Goal: Information Seeking & Learning: Learn about a topic

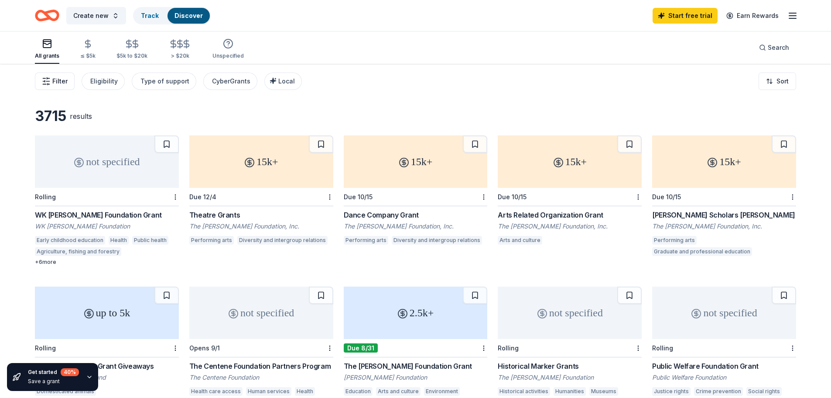
click at [50, 78] on line "button" at bounding box center [48, 78] width 3 height 0
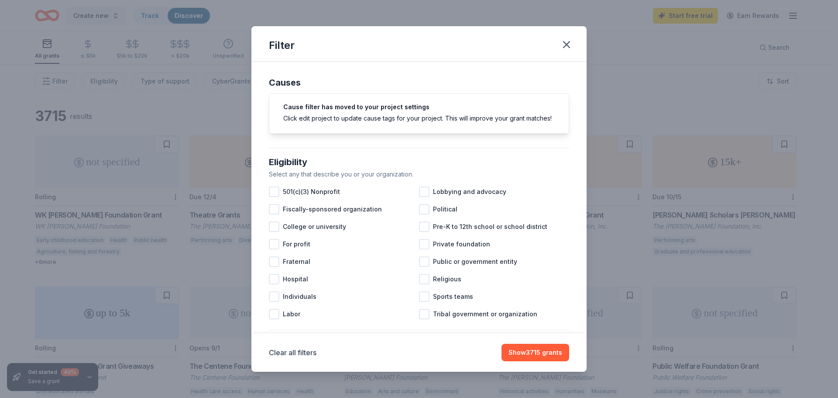
click at [91, 101] on div "Filter Causes Cause filter has moved to your project settings Click edit projec…" at bounding box center [419, 199] width 838 height 398
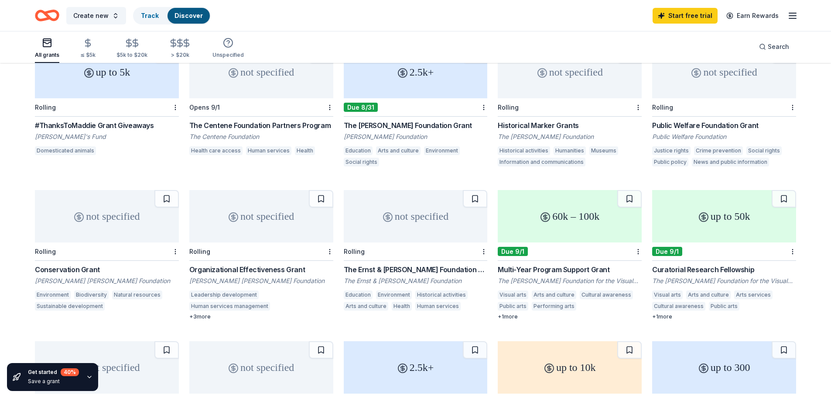
scroll to position [262, 0]
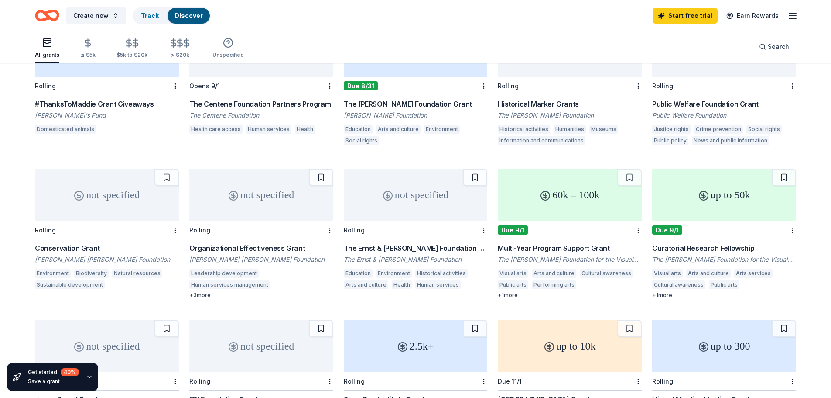
click at [237, 246] on div "Organizational Effectiveness Grant" at bounding box center [261, 248] width 144 height 10
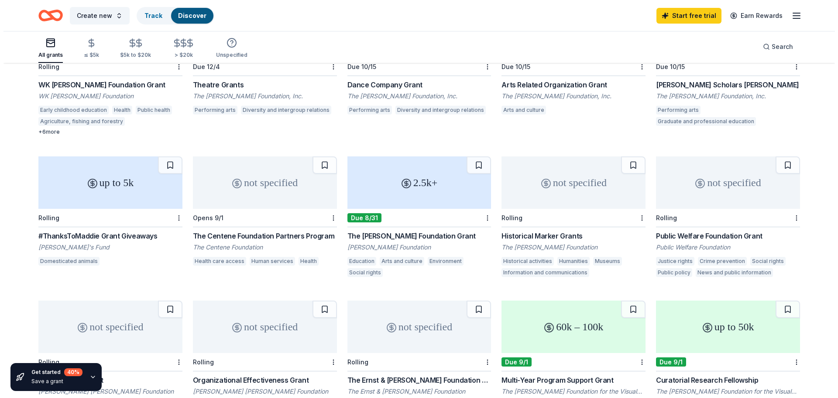
scroll to position [0, 0]
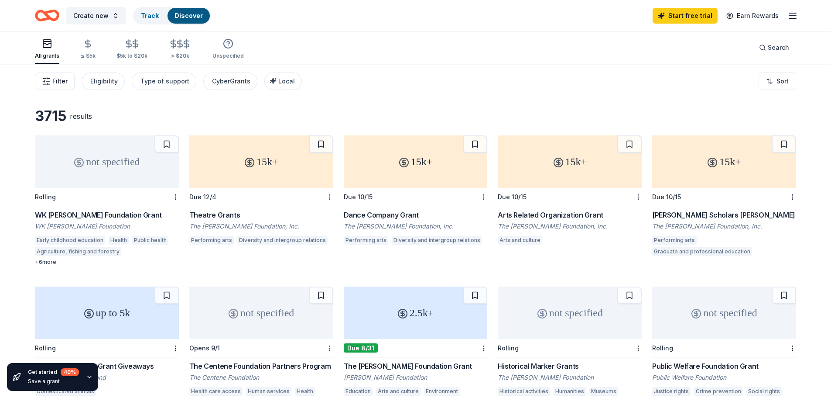
click at [58, 80] on span "Filter" at bounding box center [59, 81] width 15 height 10
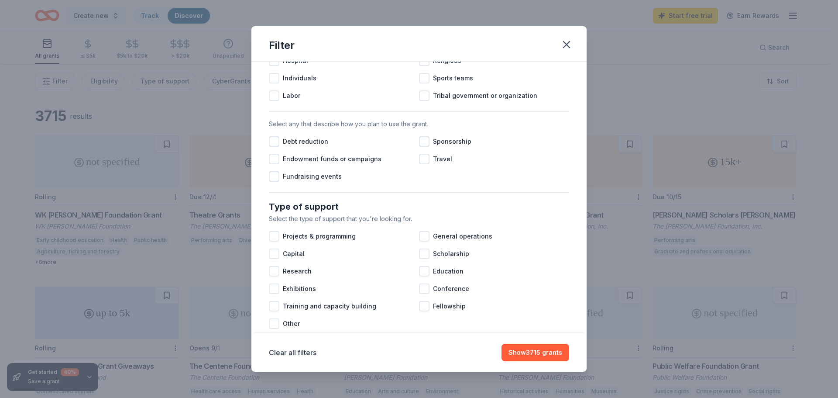
scroll to position [262, 0]
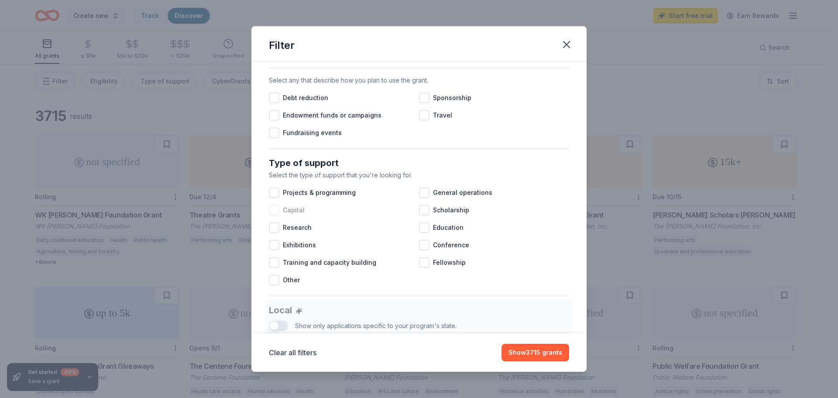
click at [274, 215] on div at bounding box center [274, 210] width 10 height 10
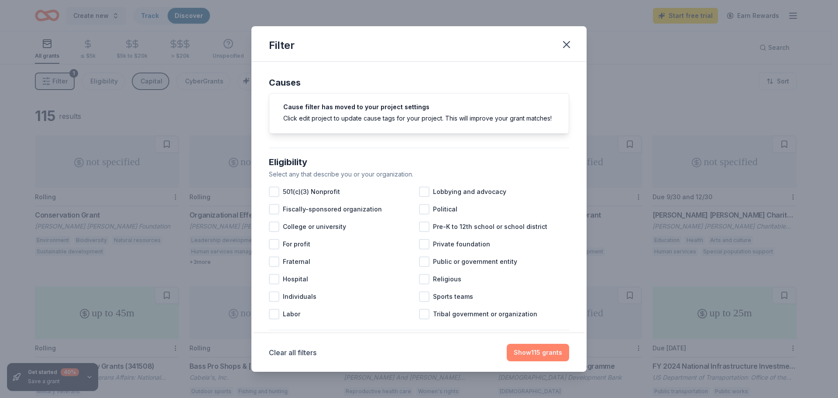
click at [531, 353] on button "Show 115 grants" at bounding box center [538, 351] width 62 height 17
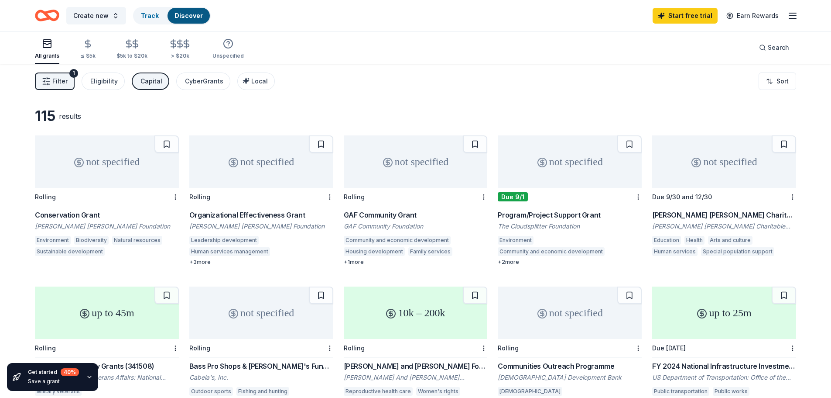
click at [391, 219] on div "GAF Community Grant" at bounding box center [416, 214] width 144 height 10
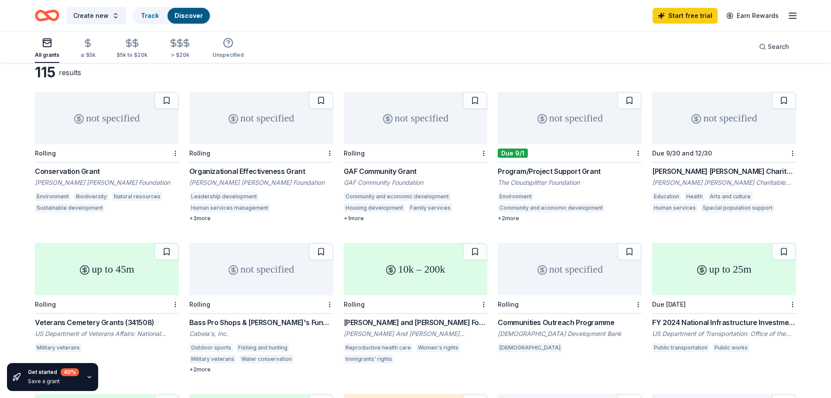
click at [531, 171] on div "Program/Project Support Grant" at bounding box center [570, 171] width 144 height 10
click at [730, 121] on div "not specified" at bounding box center [724, 118] width 144 height 52
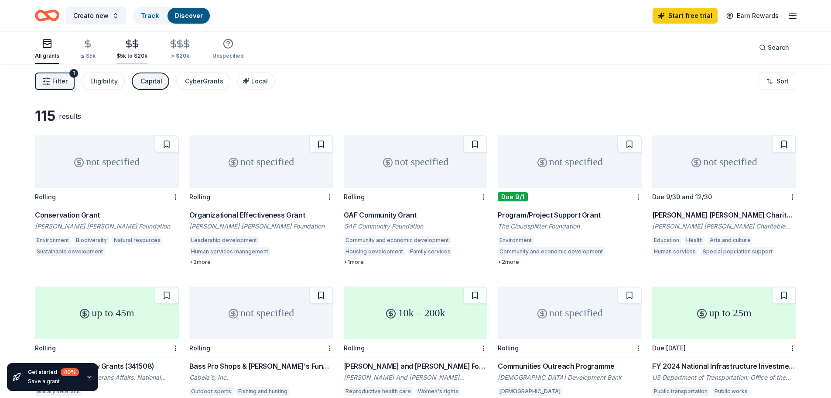
click at [128, 54] on div "$5k to $20k" at bounding box center [132, 55] width 31 height 7
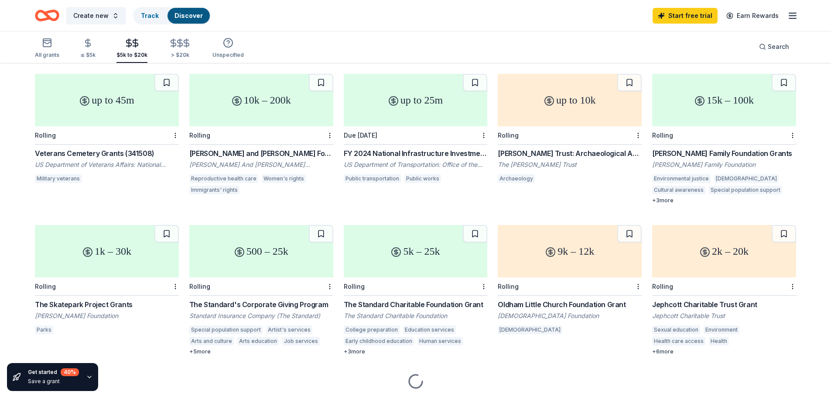
scroll to position [87, 0]
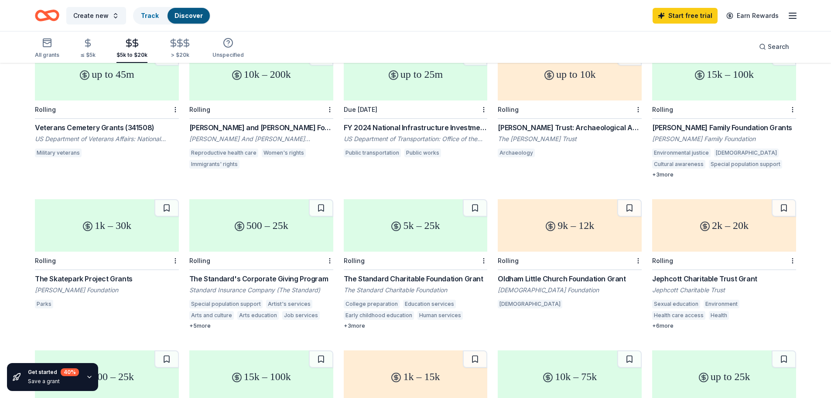
click at [202, 324] on div "+ 5 more" at bounding box center [261, 325] width 144 height 7
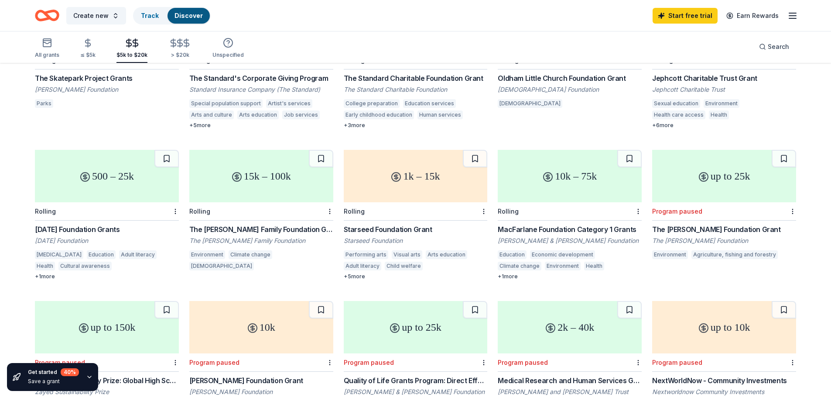
scroll to position [305, 0]
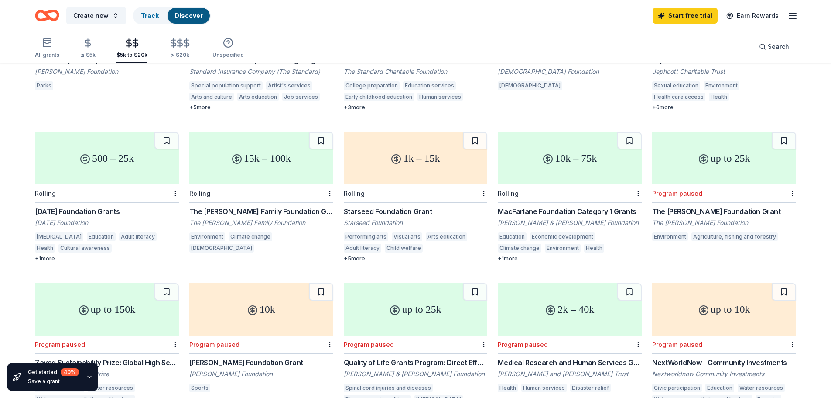
click at [578, 213] on div "MacFarlane Foundation Category 1 Grants" at bounding box center [570, 211] width 144 height 10
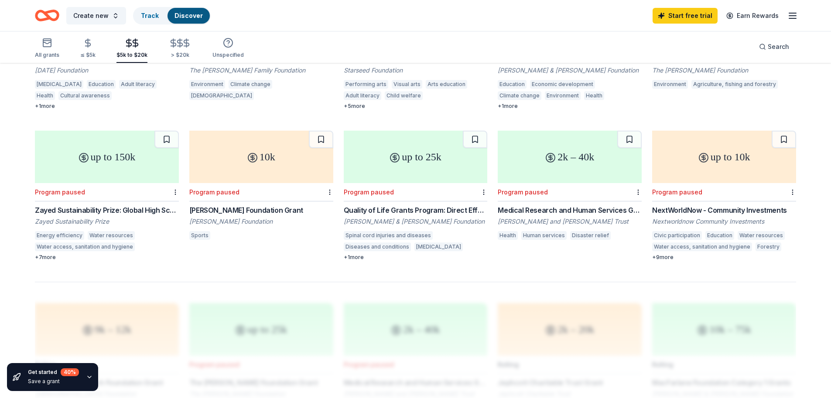
scroll to position [480, 0]
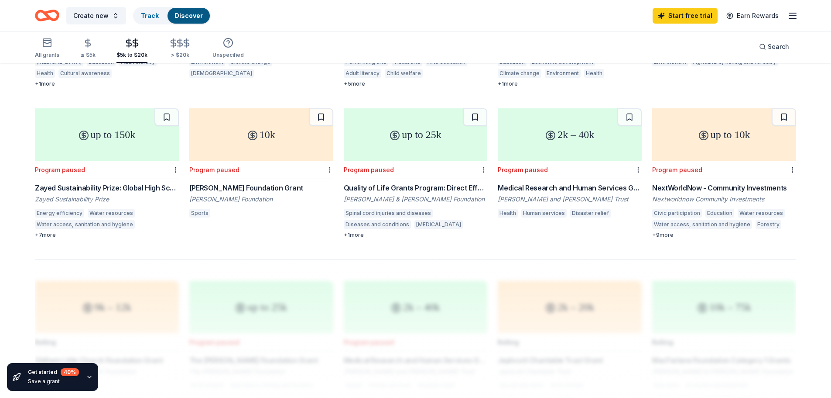
click at [796, 14] on icon "button" at bounding box center [793, 15] width 10 height 10
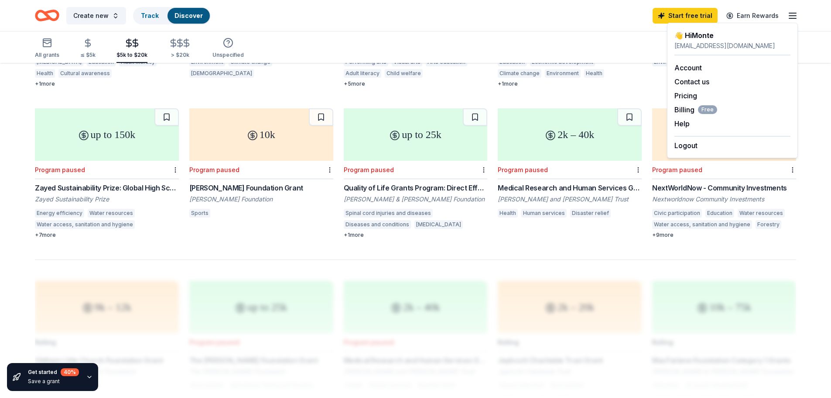
click at [798, 14] on div "Create new Track Discover Start free trial Earn Rewards" at bounding box center [415, 15] width 831 height 31
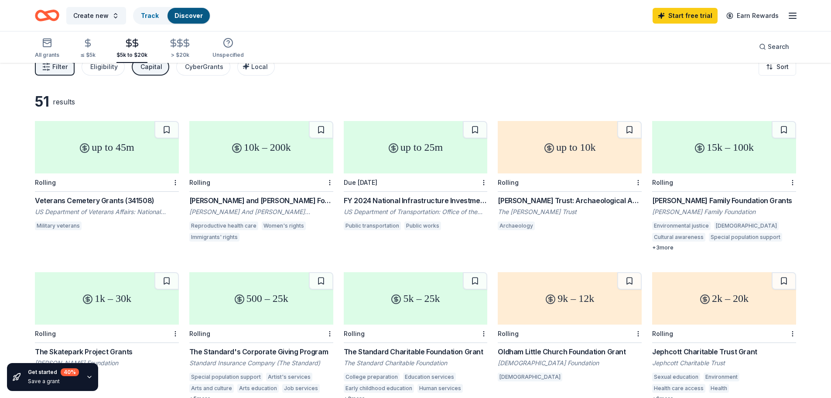
scroll to position [0, 0]
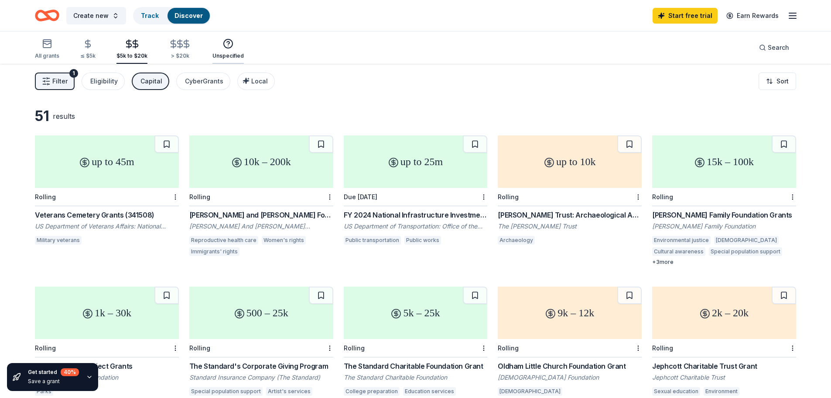
click at [229, 53] on div "Unspecified" at bounding box center [228, 55] width 31 height 7
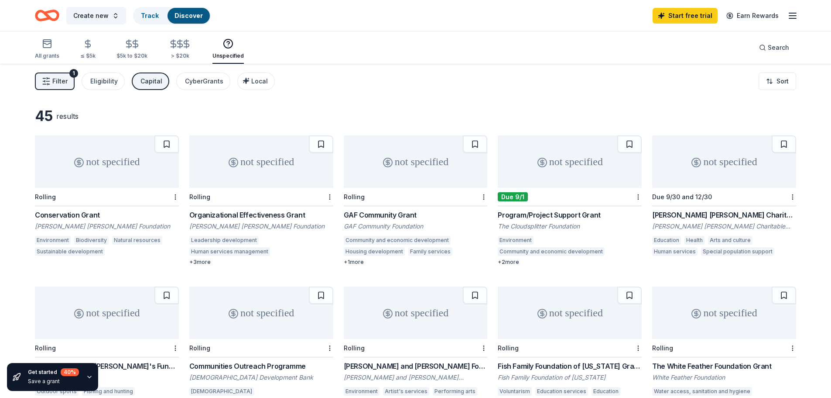
click at [410, 172] on div "not specified" at bounding box center [416, 161] width 144 height 52
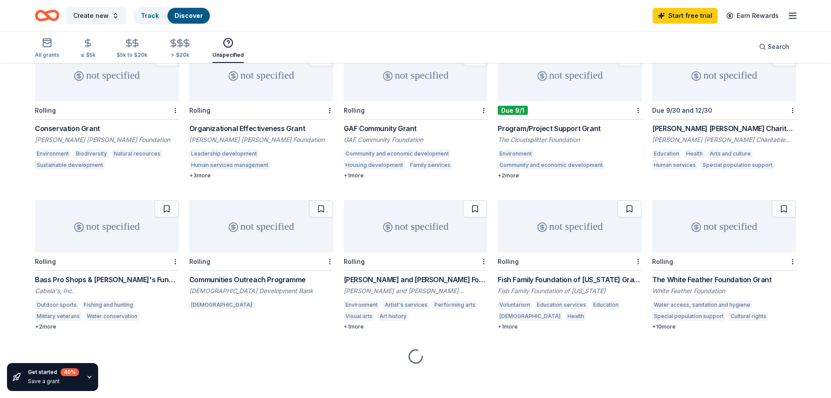
scroll to position [89, 0]
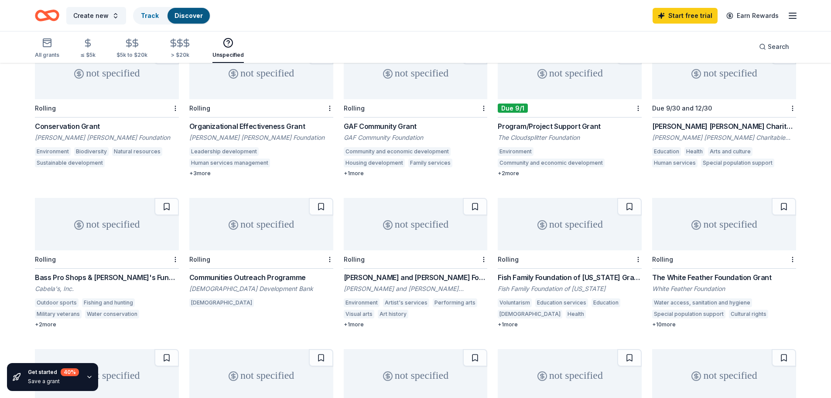
click at [81, 247] on div "not specified" at bounding box center [107, 224] width 144 height 52
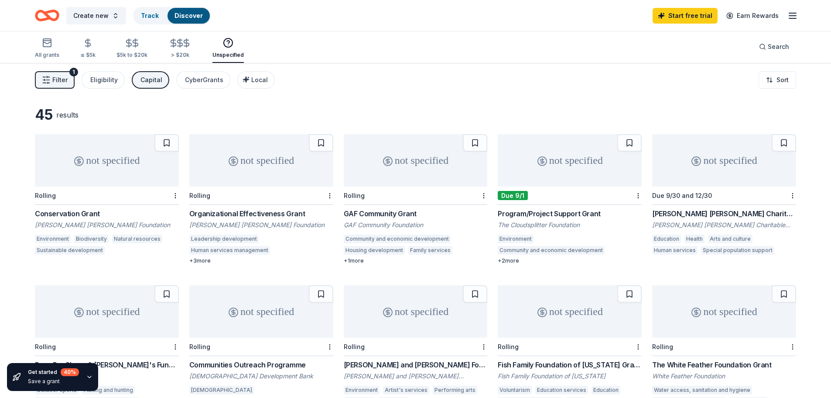
scroll to position [0, 0]
click at [764, 48] on div "Search" at bounding box center [774, 47] width 30 height 10
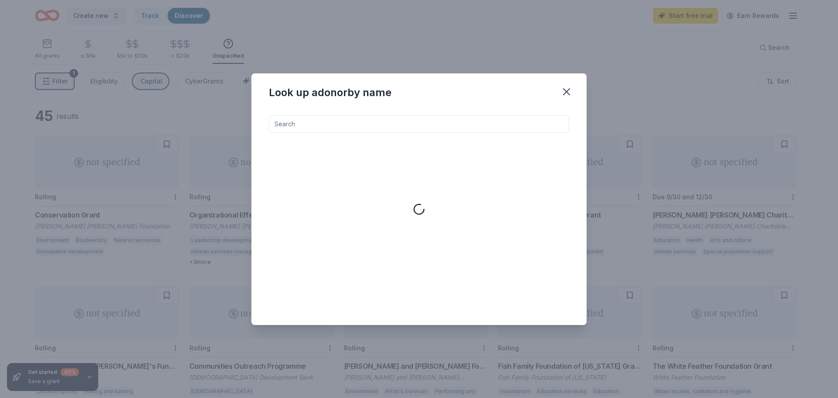
click at [316, 129] on input at bounding box center [419, 123] width 300 height 17
type input "golf"
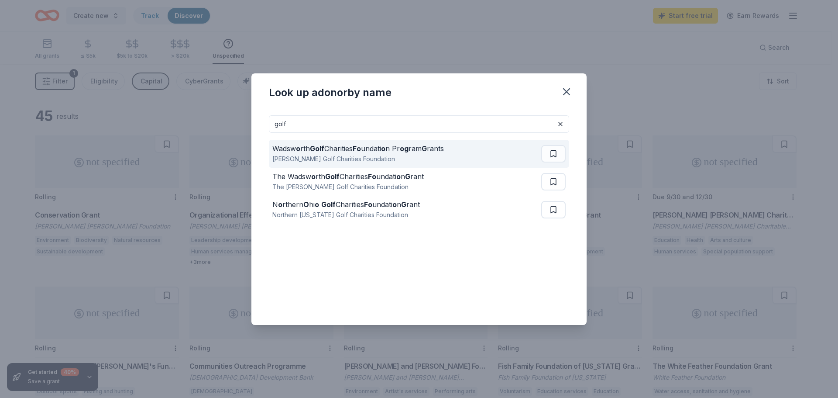
click at [343, 160] on div "[PERSON_NAME] Golf Charities Foundation" at bounding box center [357, 159] width 171 height 10
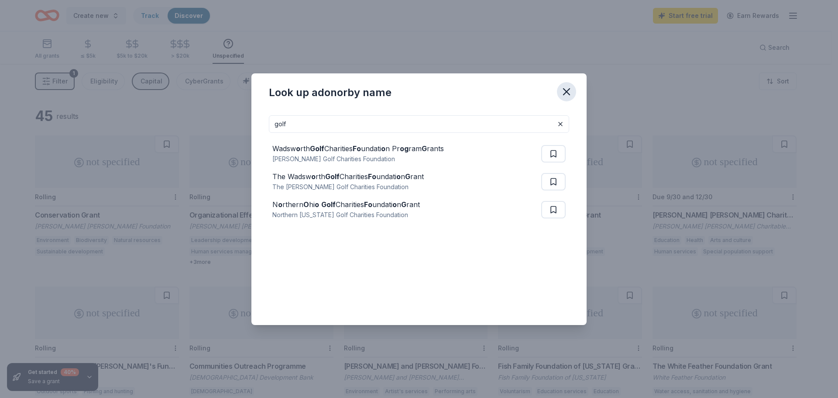
click at [567, 93] on icon "button" at bounding box center [566, 92] width 12 height 12
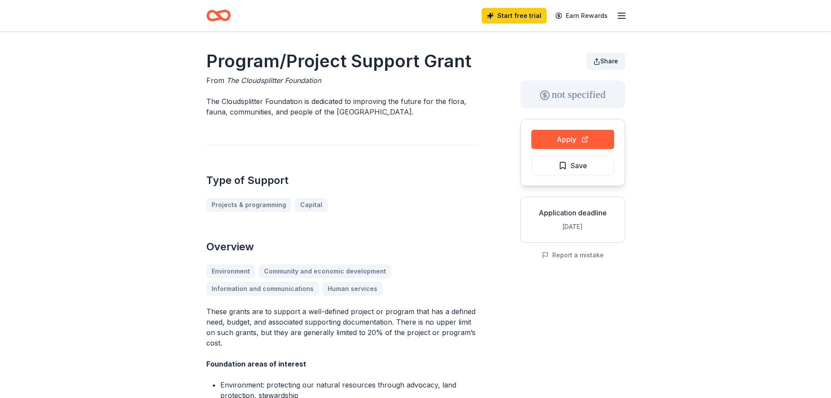
click at [598, 68] on button "Share" at bounding box center [605, 60] width 39 height 17
click at [588, 161] on button "Save" at bounding box center [572, 165] width 83 height 19
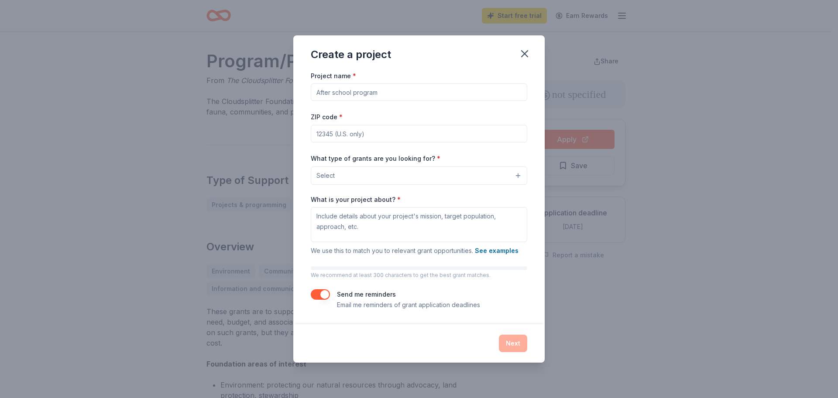
click at [388, 94] on input "Project name *" at bounding box center [419, 91] width 216 height 17
type input "Golf Course"
click at [396, 129] on input "ZIP code *" at bounding box center [419, 133] width 216 height 17
type input "81144"
click at [394, 175] on button "Select" at bounding box center [419, 175] width 216 height 18
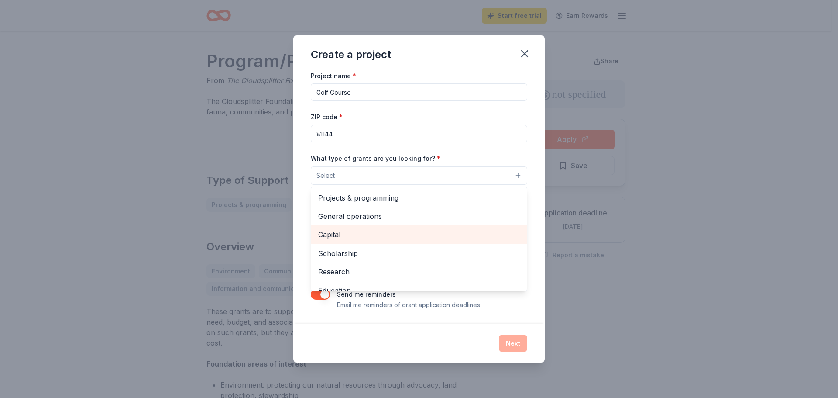
click at [333, 235] on span "Capital" at bounding box center [419, 234] width 202 height 11
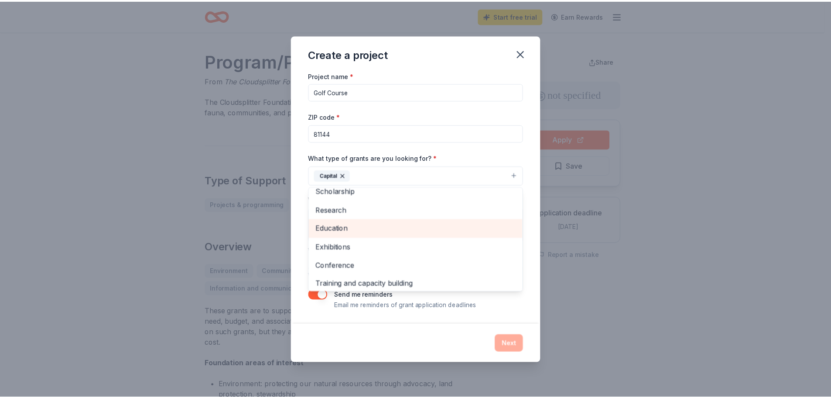
scroll to position [85, 0]
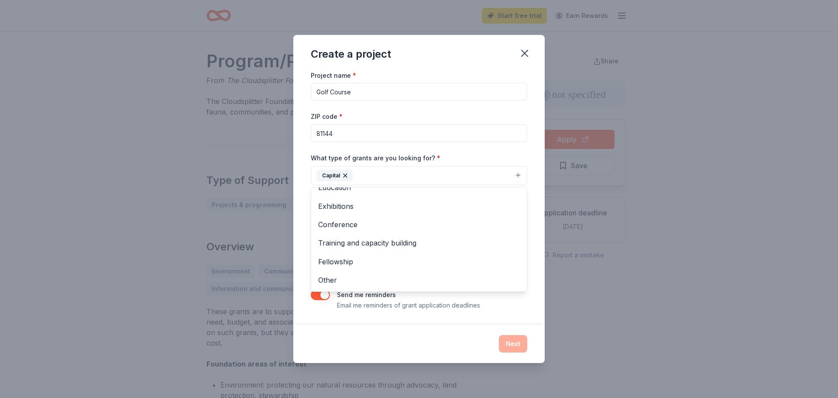
click at [461, 153] on div "What type of grants are you looking for? * Capital Projects & programming Gener…" at bounding box center [419, 168] width 216 height 33
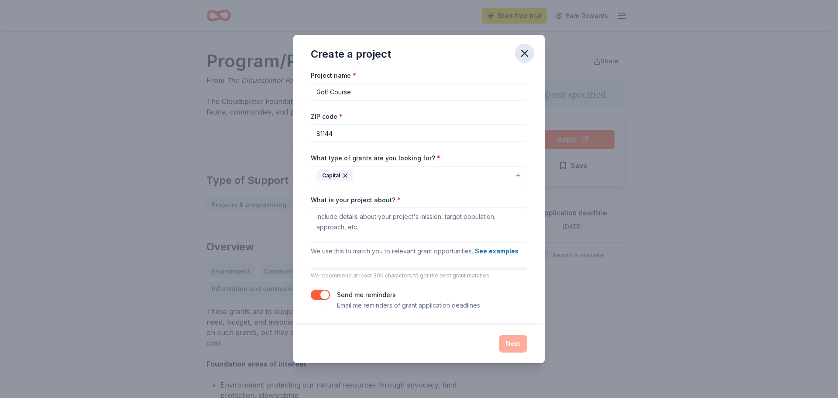
click at [527, 52] on icon "button" at bounding box center [524, 53] width 12 height 12
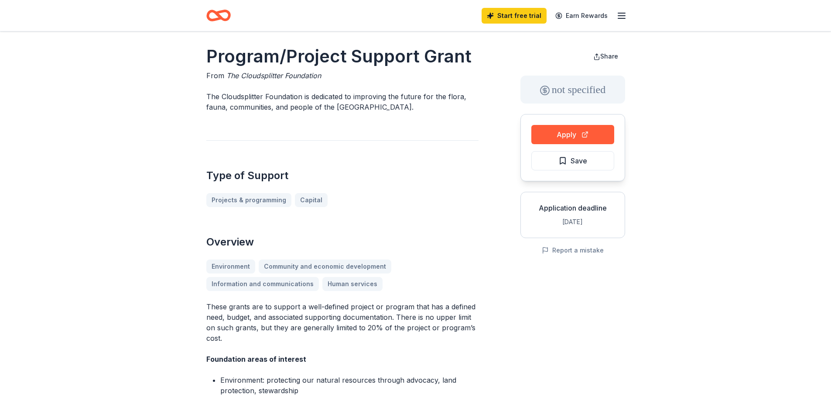
scroll to position [0, 0]
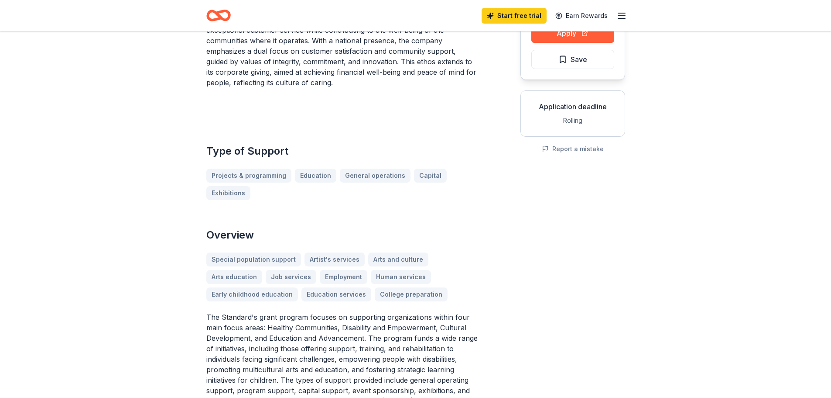
scroll to position [131, 0]
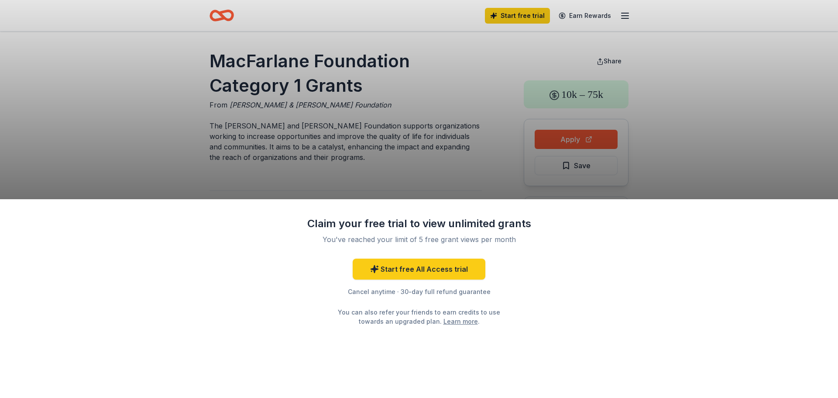
click at [747, 117] on div "Claim your free trial to view unlimited grants You've reached your limit of 5 f…" at bounding box center [419, 199] width 838 height 398
click at [629, 339] on div "Claim your free trial to view unlimited grants You've reached your limit of 5 f…" at bounding box center [419, 298] width 838 height 199
click at [759, 161] on div "Claim your free trial to view unlimited grants You've reached your limit of 5 f…" at bounding box center [419, 199] width 838 height 398
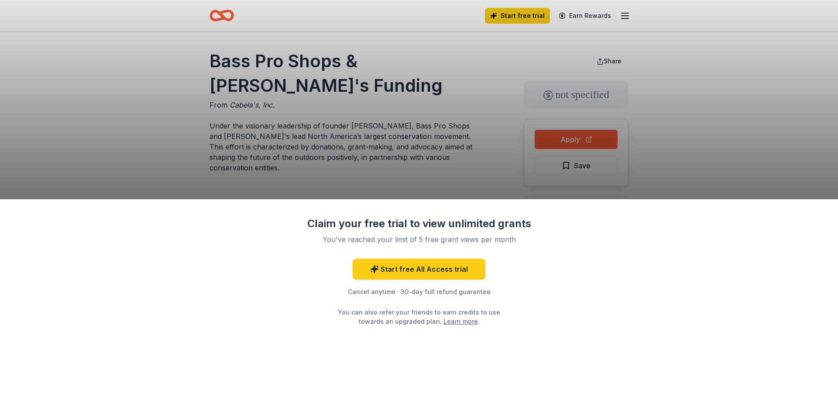
click at [72, 102] on div "Claim your free trial to view unlimited grants You've reached your limit of 5 f…" at bounding box center [419, 199] width 838 height 398
drag, startPoint x: 92, startPoint y: 251, endPoint x: 92, endPoint y: 278, distance: 27.1
click at [92, 278] on div "Claim your free trial to view unlimited grants You've reached your limit of 5 f…" at bounding box center [419, 298] width 838 height 199
click at [92, 370] on div "Claim your free trial to view unlimited grants You've reached your limit of 5 f…" at bounding box center [419, 298] width 838 height 199
click at [84, 96] on div "Claim your free trial to view unlimited grants You've reached your limit of 5 f…" at bounding box center [419, 199] width 838 height 398
